Goal: Find specific page/section: Find specific page/section

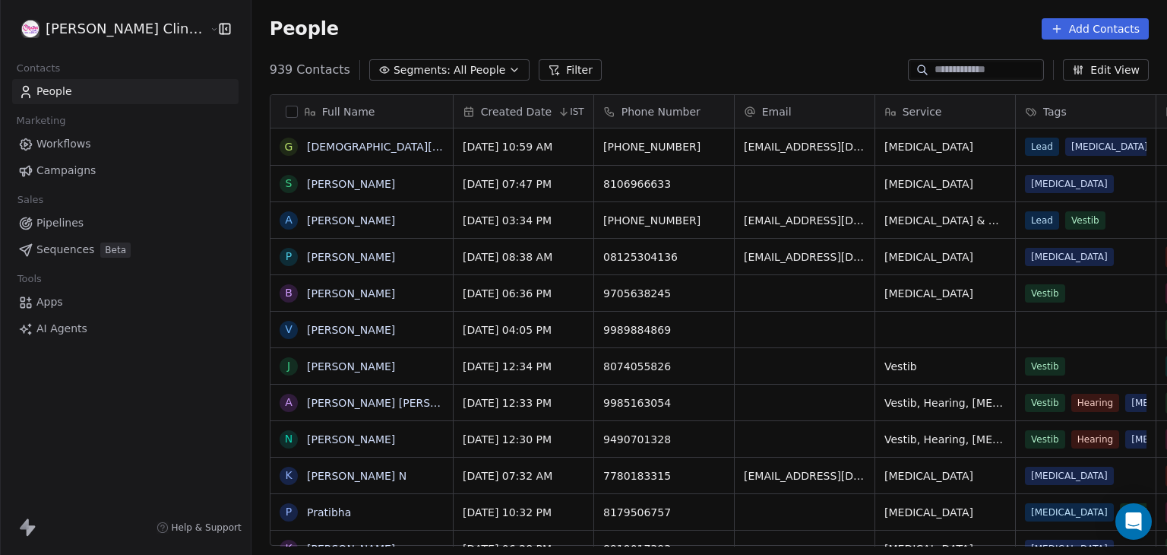
scroll to position [476, 950]
